Goal: Navigation & Orientation: Find specific page/section

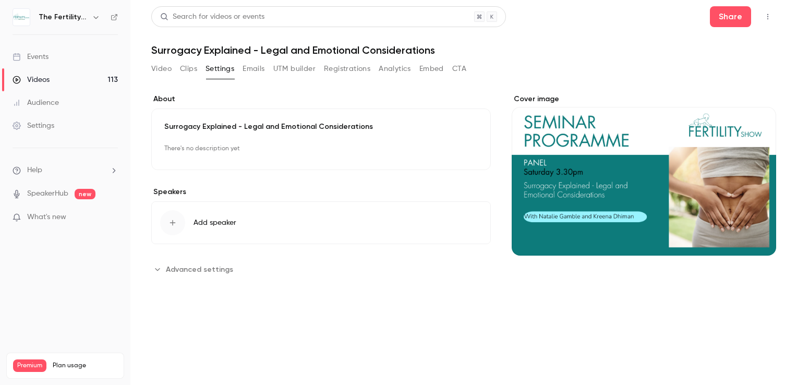
click at [38, 61] on div "Events" at bounding box center [31, 57] width 36 height 10
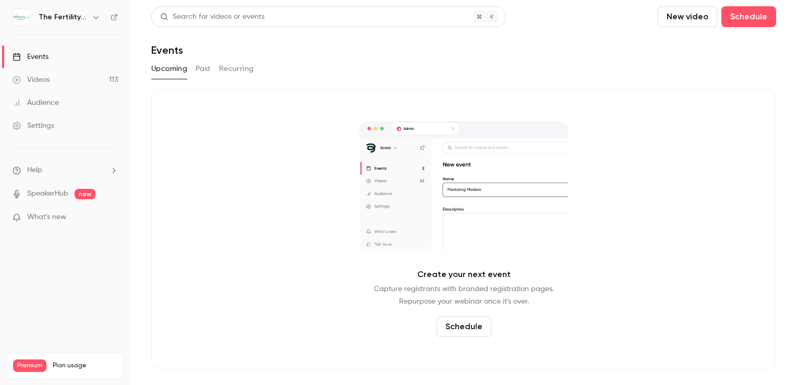
click at [97, 16] on icon "button" at bounding box center [96, 17] width 8 height 8
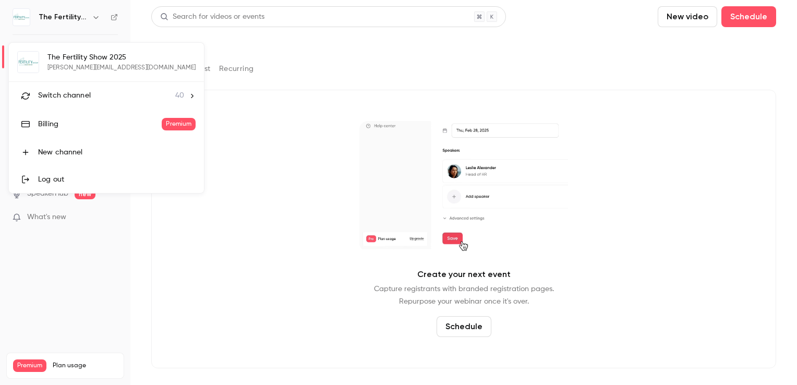
click at [57, 94] on span "Switch channel" at bounding box center [64, 95] width 53 height 11
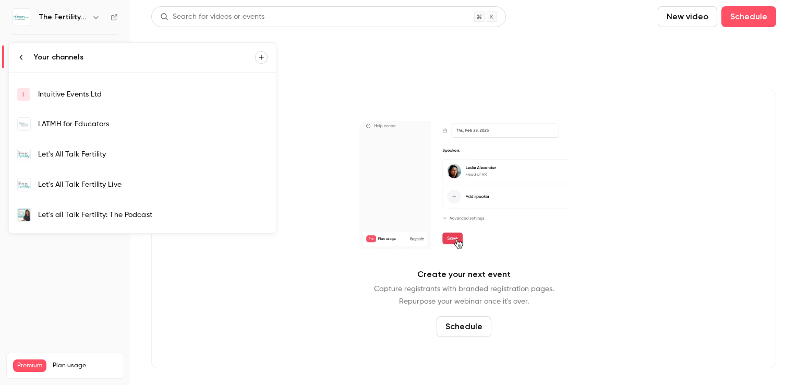
scroll to position [209, 0]
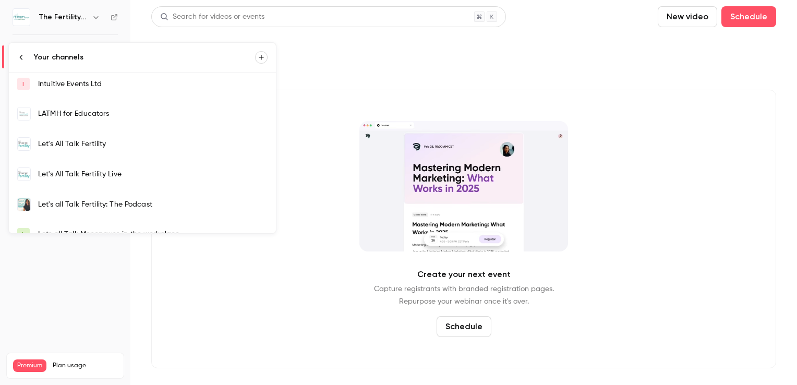
click at [77, 139] on div "Let's All Talk Fertility" at bounding box center [152, 144] width 229 height 10
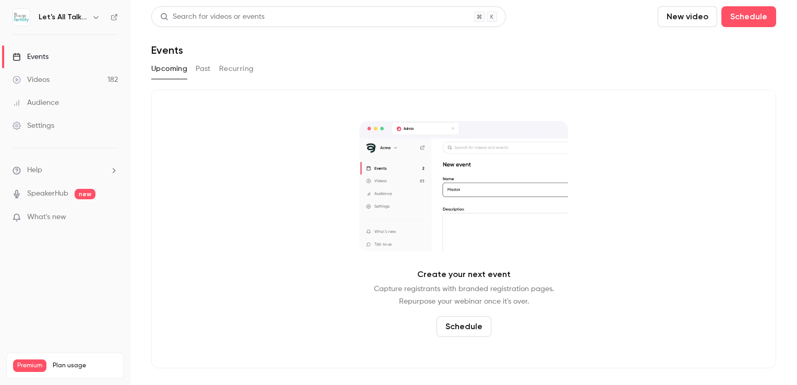
drag, startPoint x: 44, startPoint y: 59, endPoint x: 50, endPoint y: 60, distance: 5.8
click at [45, 60] on div "Events" at bounding box center [31, 57] width 36 height 10
click at [44, 58] on div "Events" at bounding box center [31, 57] width 36 height 10
click at [98, 16] on icon "button" at bounding box center [95, 17] width 5 height 3
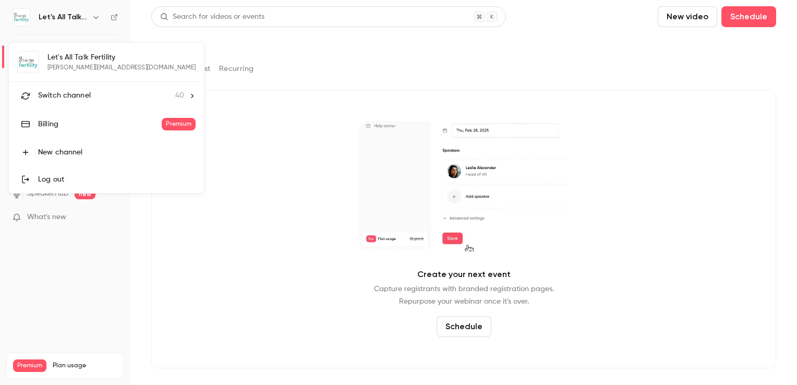
click at [77, 95] on span "Switch channel" at bounding box center [64, 95] width 53 height 11
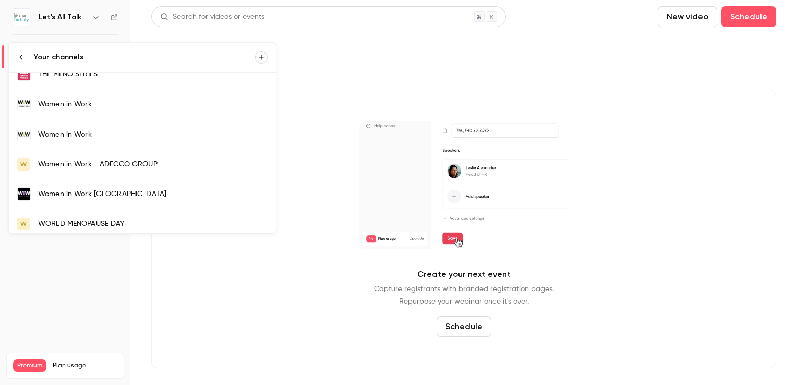
scroll to position [924, 0]
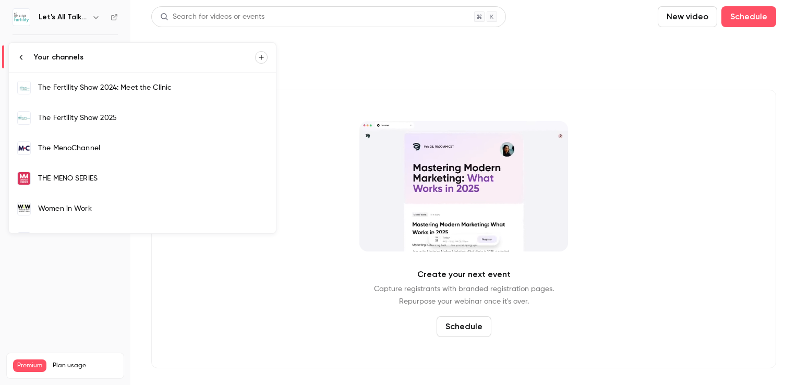
click at [98, 119] on link "The Fertility Show 2025" at bounding box center [142, 118] width 267 height 30
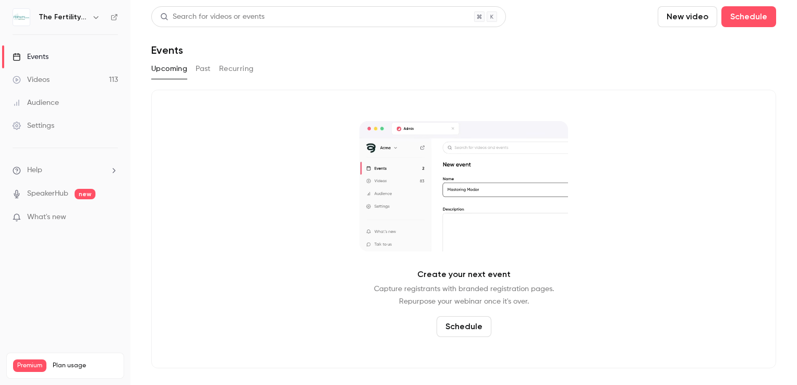
click at [44, 54] on div "Events" at bounding box center [31, 57] width 36 height 10
click at [96, 18] on icon "button" at bounding box center [96, 17] width 8 height 8
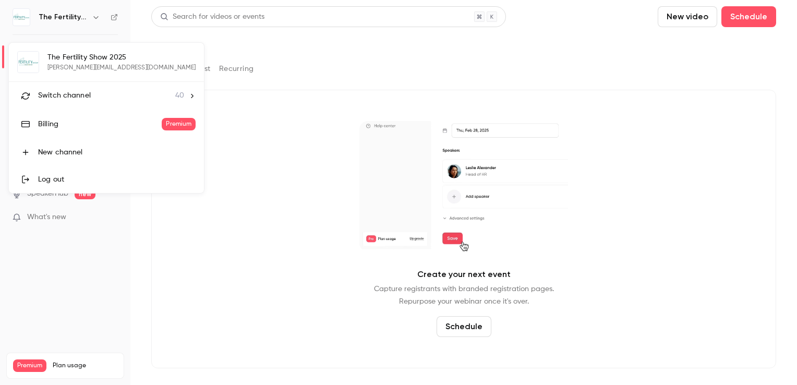
click at [87, 92] on span "Switch channel" at bounding box center [64, 95] width 53 height 11
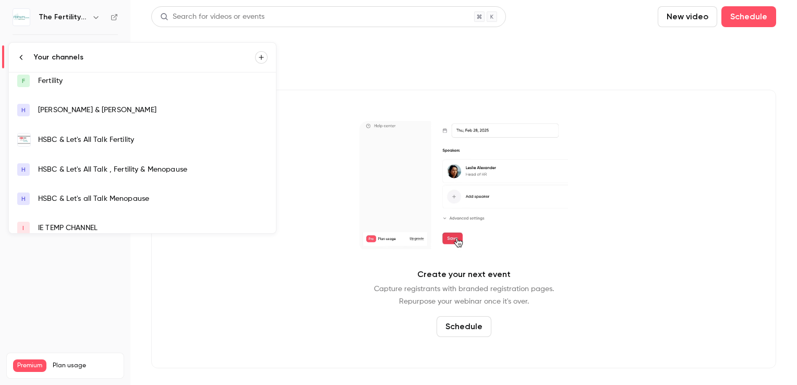
scroll to position [156, 0]
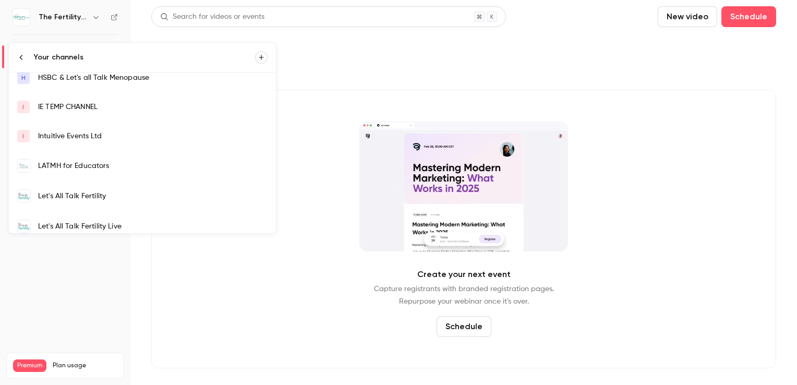
click at [103, 198] on div "Let's All Talk Fertility" at bounding box center [152, 196] width 229 height 10
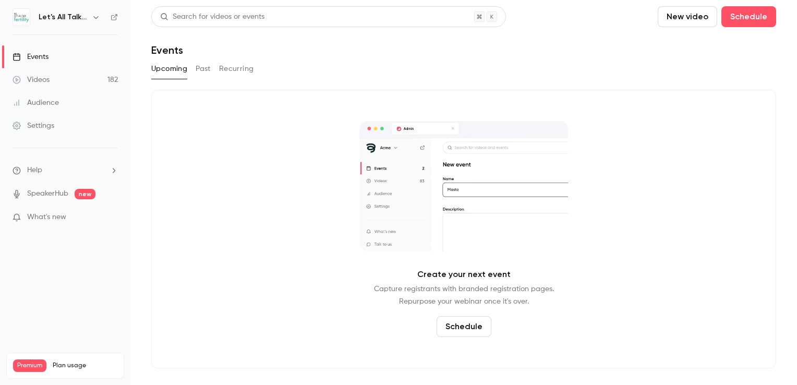
click at [94, 20] on icon "button" at bounding box center [96, 17] width 8 height 8
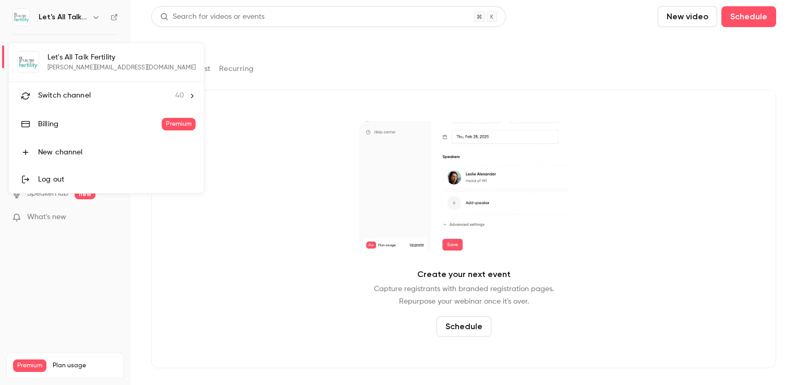
click at [81, 99] on span "Switch channel" at bounding box center [64, 95] width 53 height 11
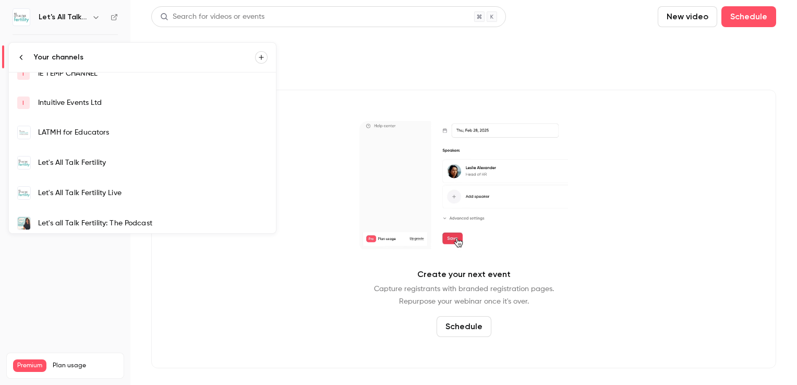
scroll to position [209, 0]
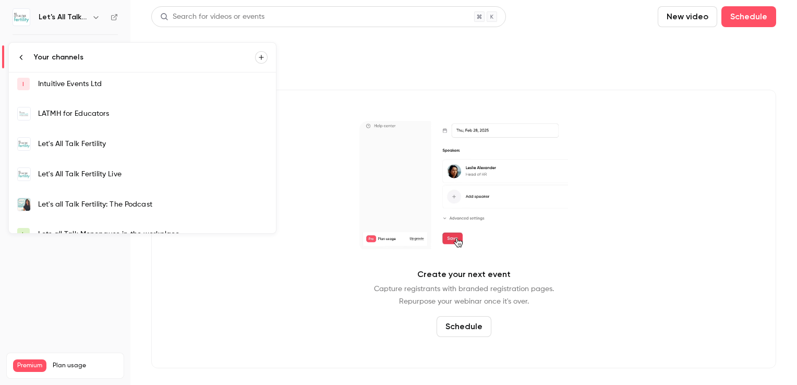
click at [79, 149] on link "Let's All Talk Fertility" at bounding box center [142, 144] width 267 height 30
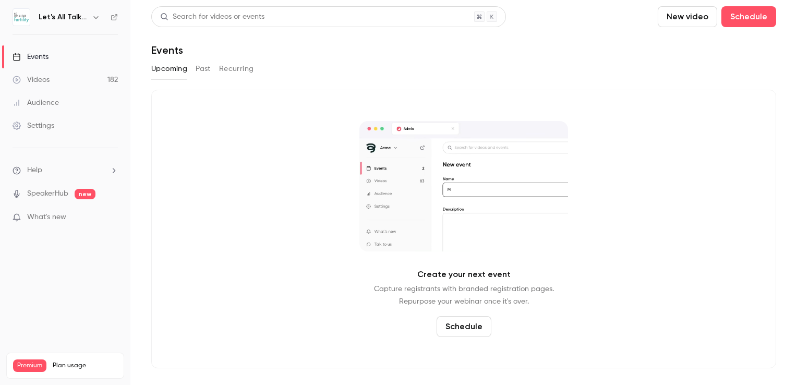
click at [92, 17] on icon "button" at bounding box center [96, 17] width 8 height 8
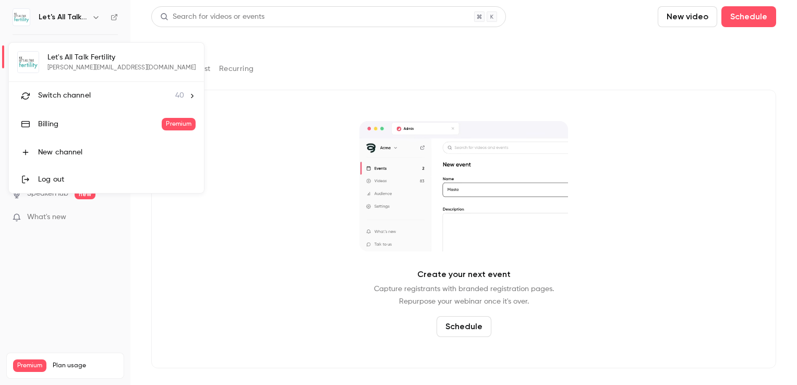
click at [78, 85] on li "Switch channel 40" at bounding box center [106, 96] width 195 height 28
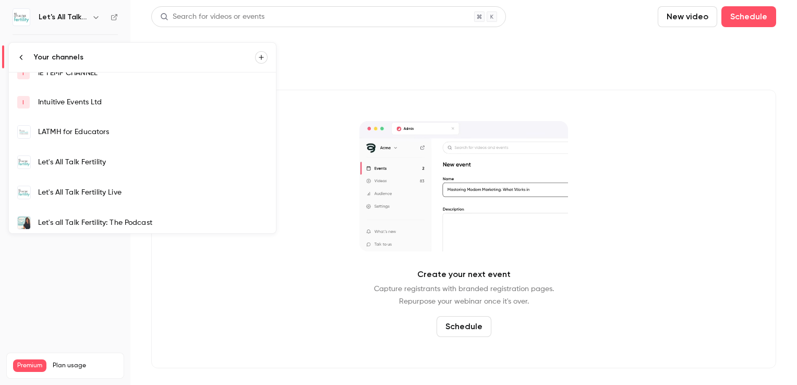
scroll to position [209, 0]
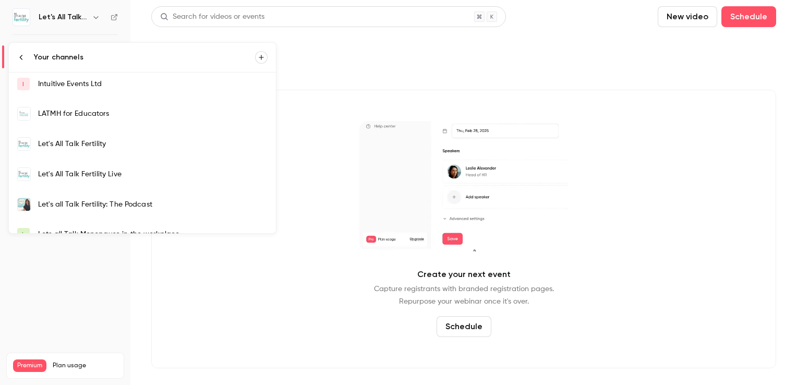
click at [83, 137] on link "Let's All Talk Fertility" at bounding box center [142, 144] width 267 height 30
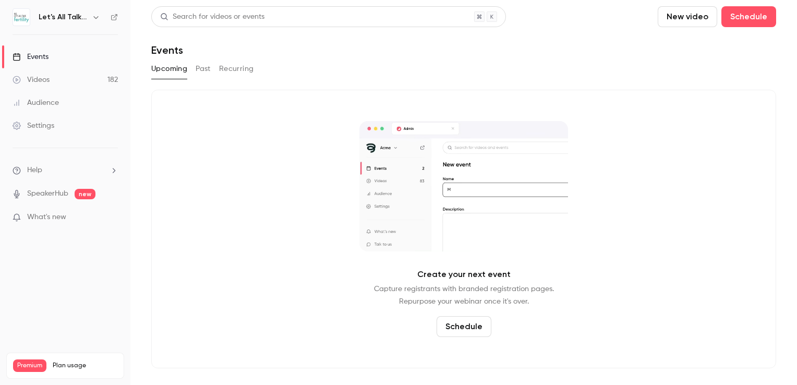
click at [96, 18] on icon "button" at bounding box center [95, 17] width 5 height 3
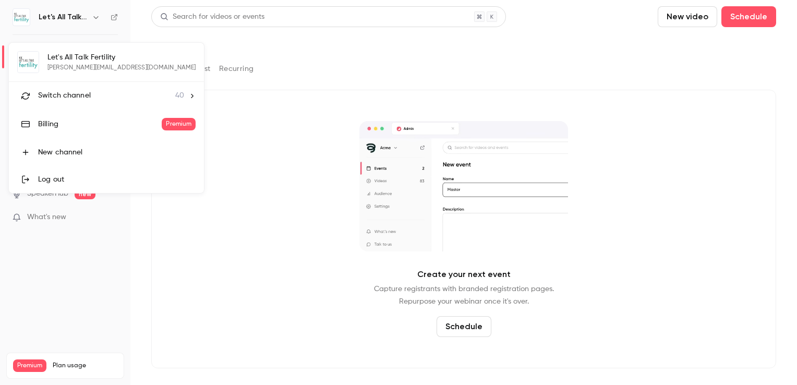
click at [76, 95] on span "Switch channel" at bounding box center [64, 95] width 53 height 11
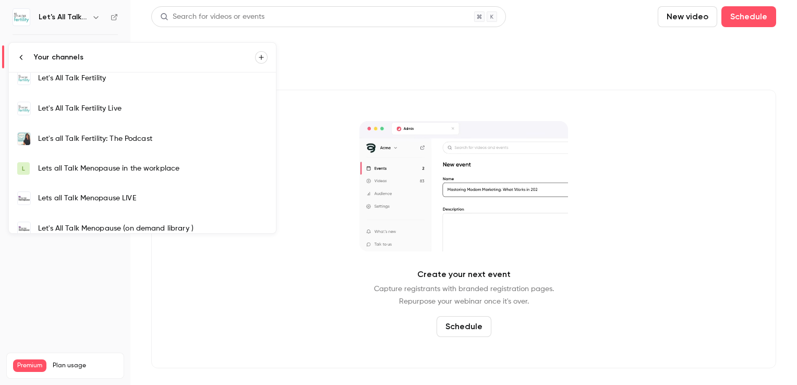
scroll to position [209, 0]
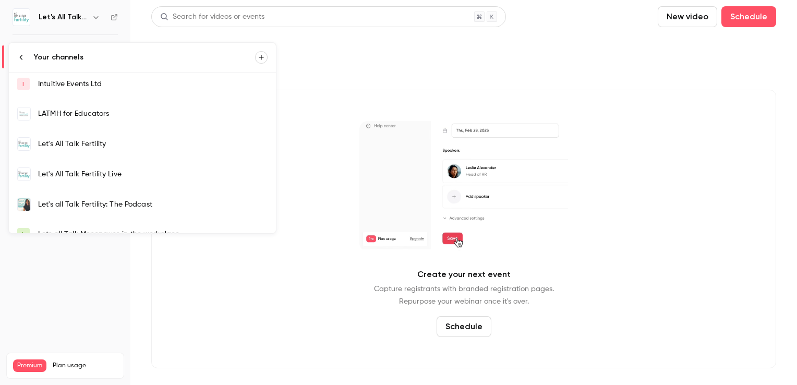
click at [112, 144] on div "Let's All Talk Fertility" at bounding box center [152, 144] width 229 height 10
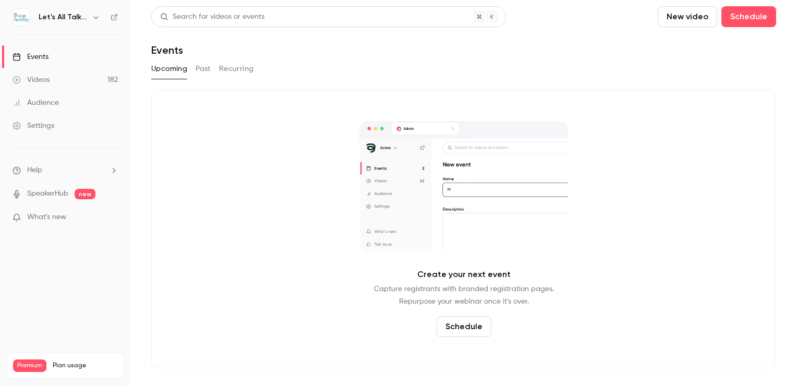
click at [88, 16] on div "Let's All Talk Fertility" at bounding box center [71, 17] width 64 height 13
